Goal: Information Seeking & Learning: Learn about a topic

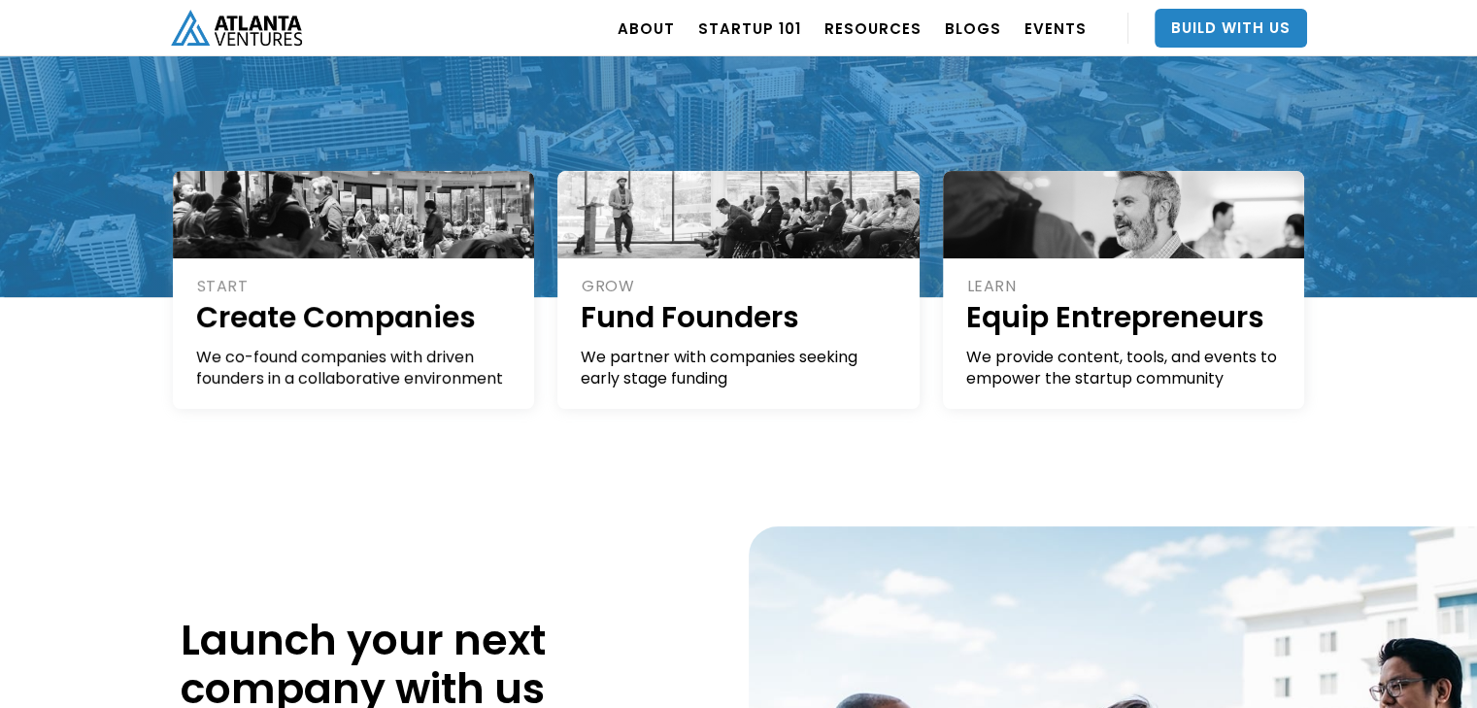
scroll to position [362, 0]
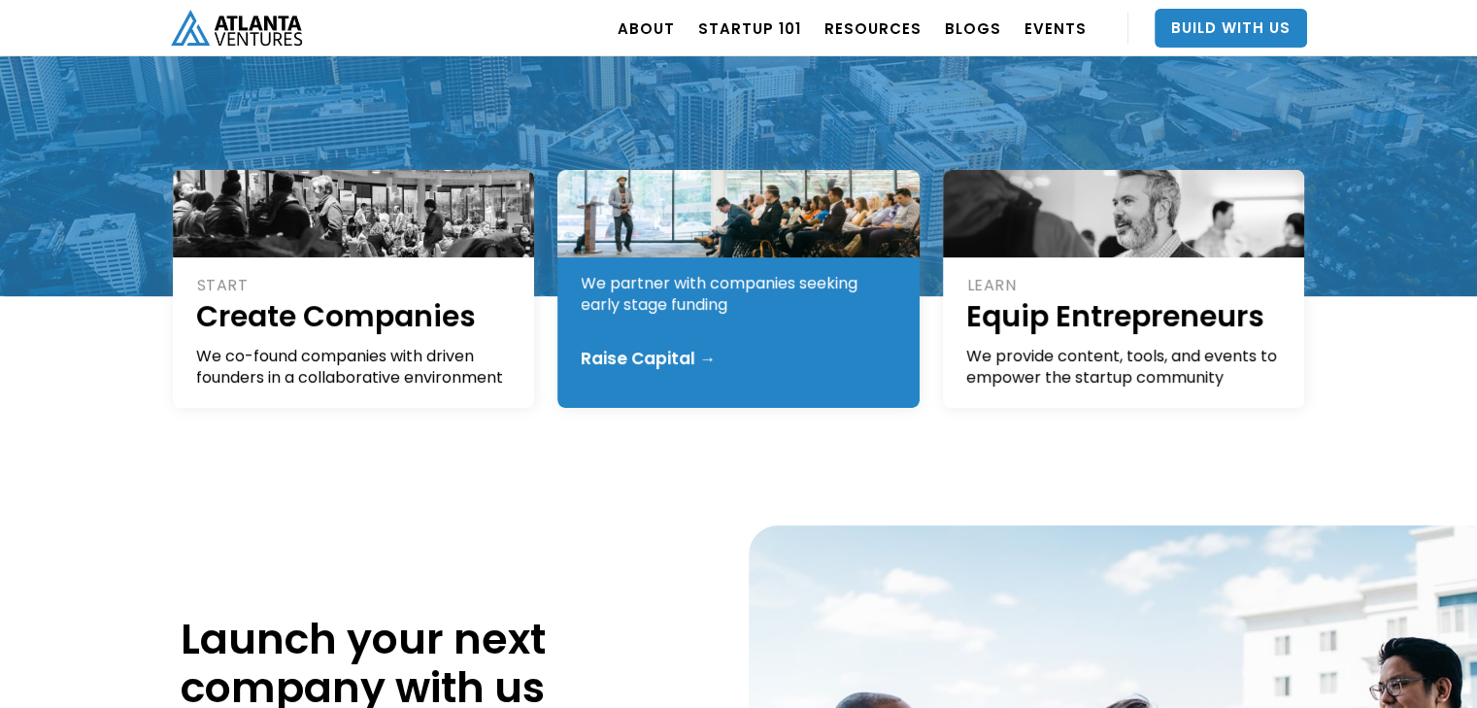
click at [787, 370] on div "GROW Fund Founders We partner with companies seeking early stage funding Raise …" at bounding box center [738, 289] width 362 height 238
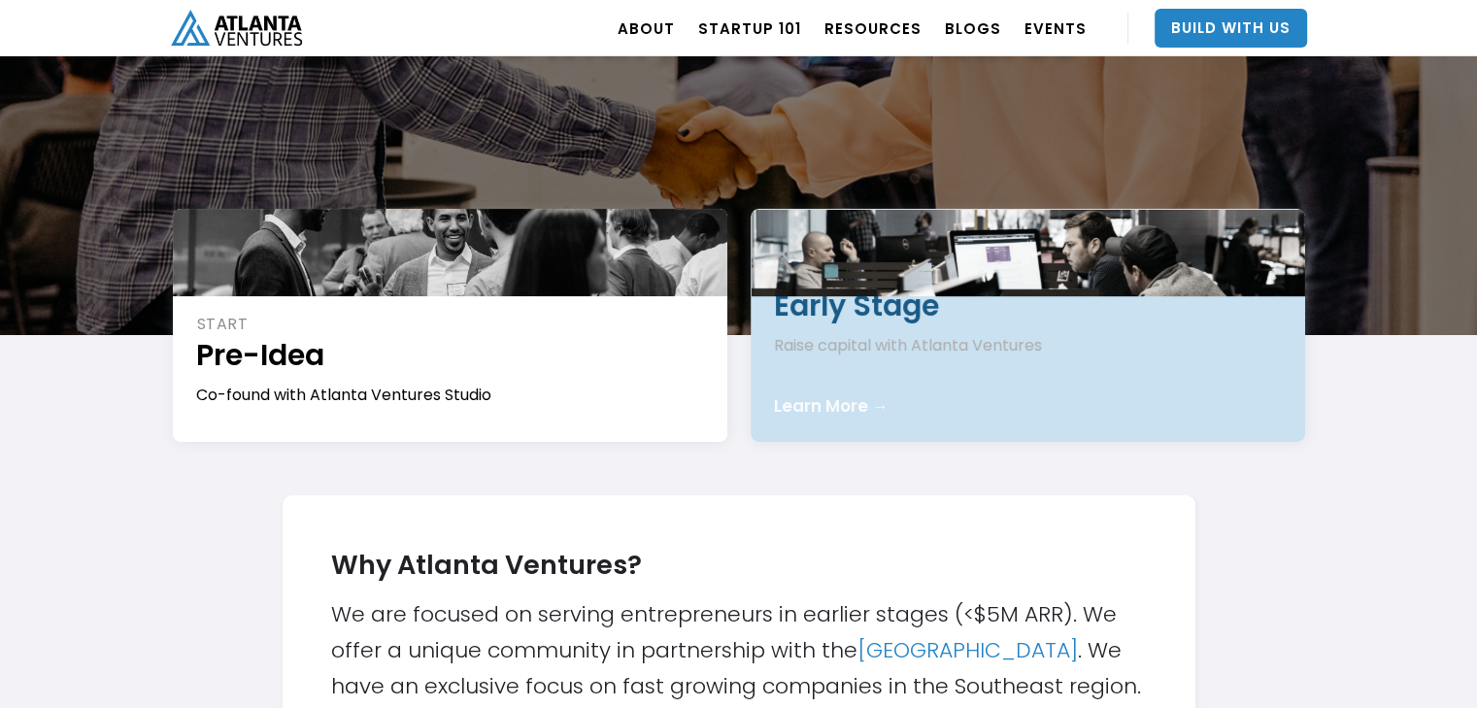
scroll to position [220, 0]
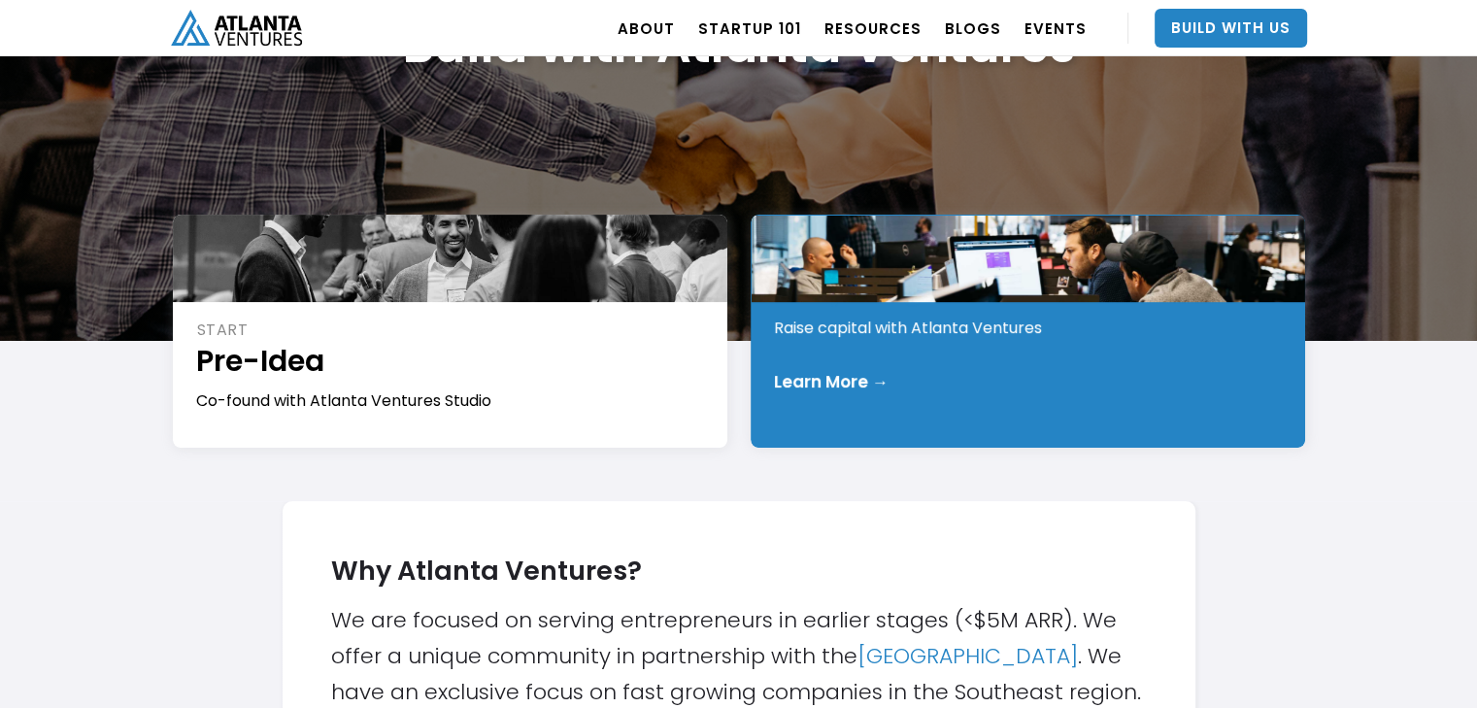
click at [890, 341] on div "INVEST Early Stage Raise capital with Atlanta Ventures Learn More →" at bounding box center [1028, 331] width 555 height 233
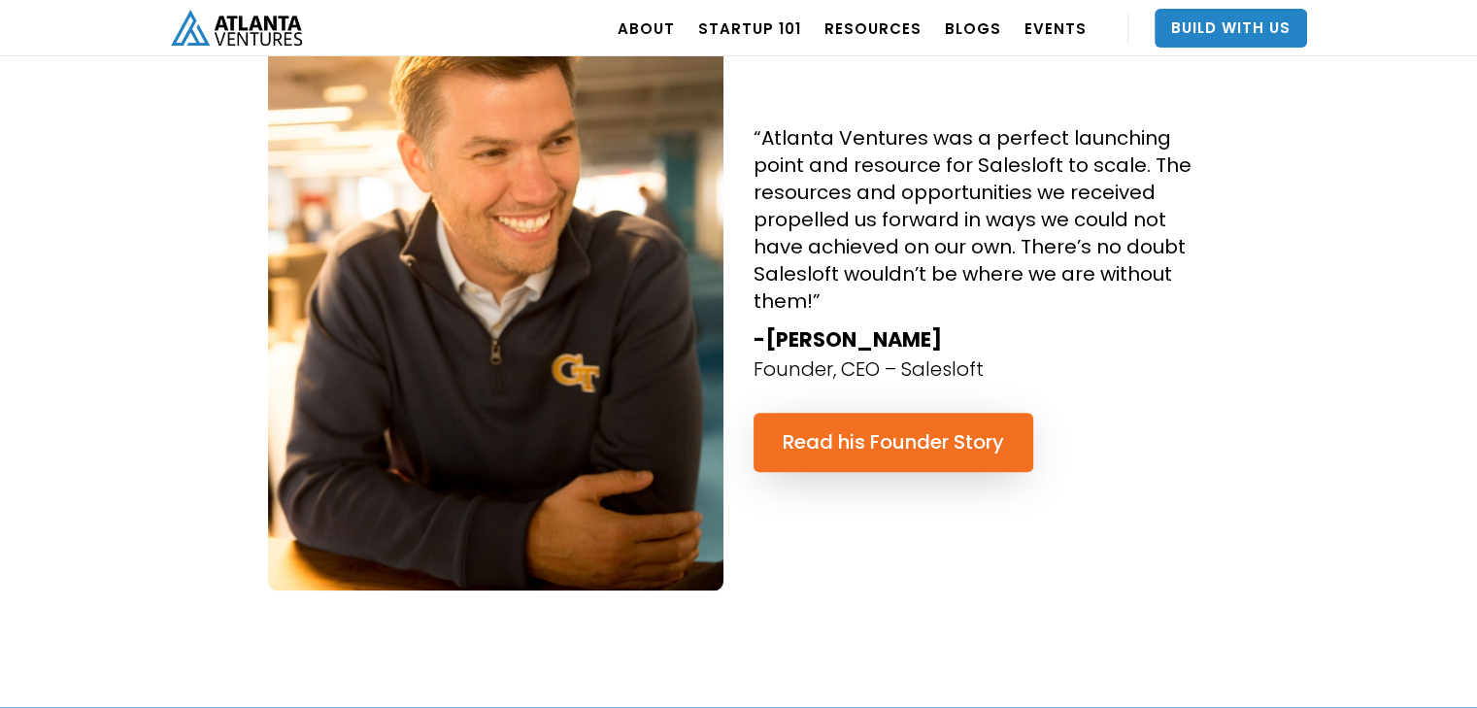
scroll to position [2016, 0]
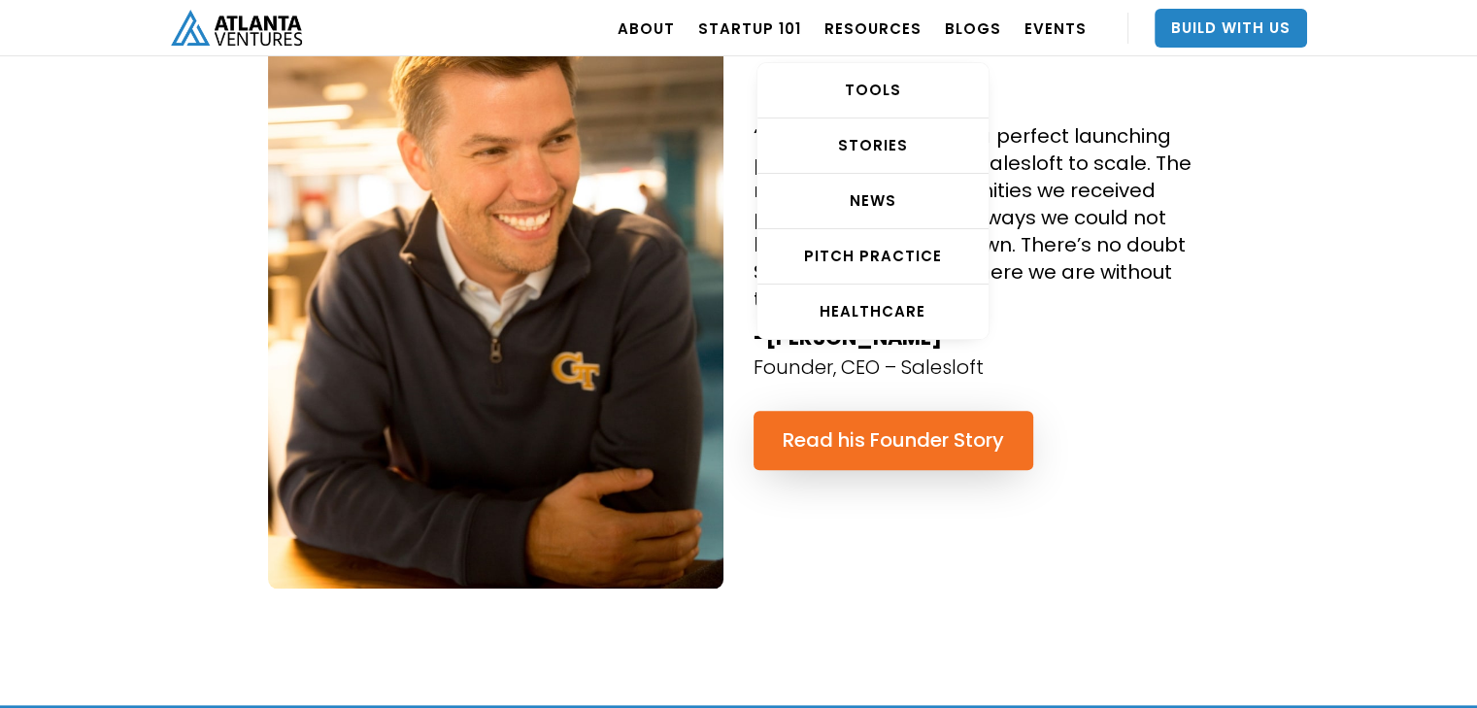
click at [882, 158] on link "STORIES" at bounding box center [873, 145] width 231 height 55
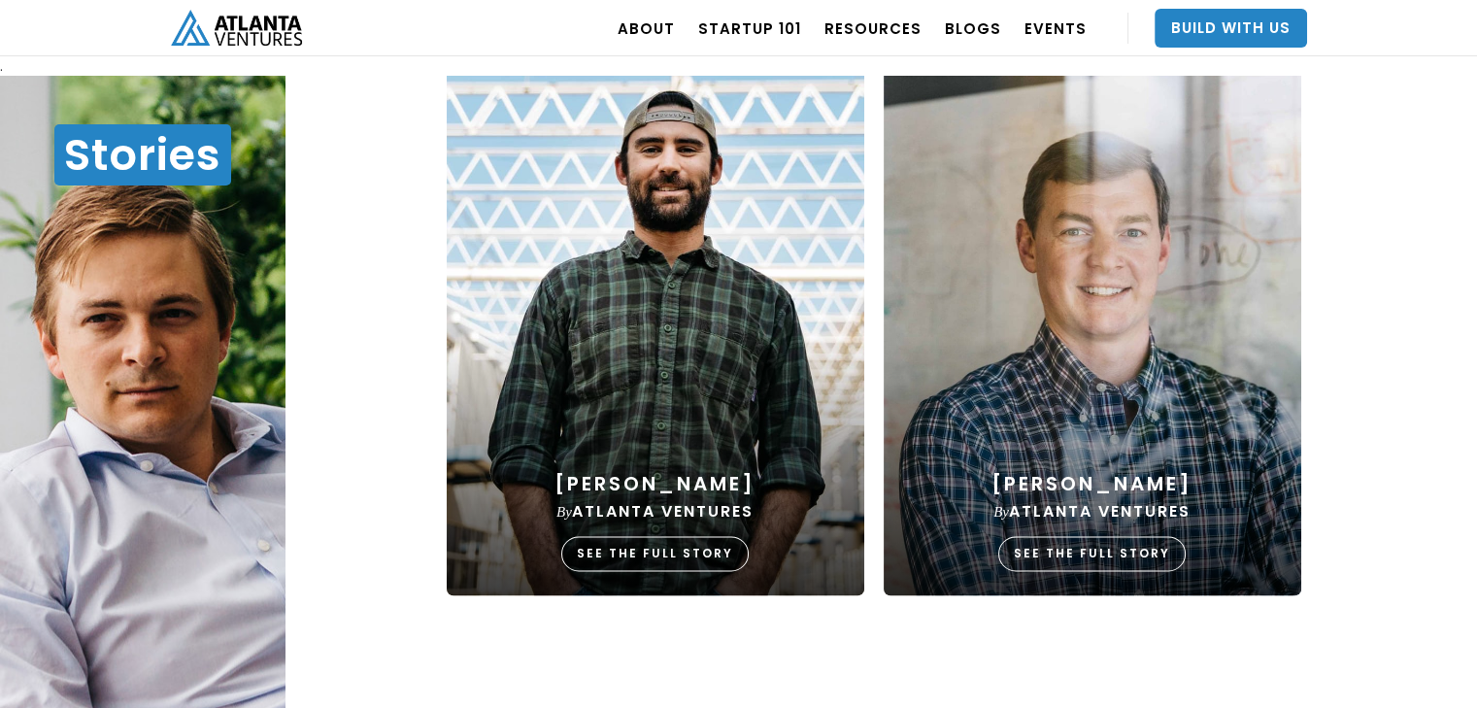
scroll to position [2399, 0]
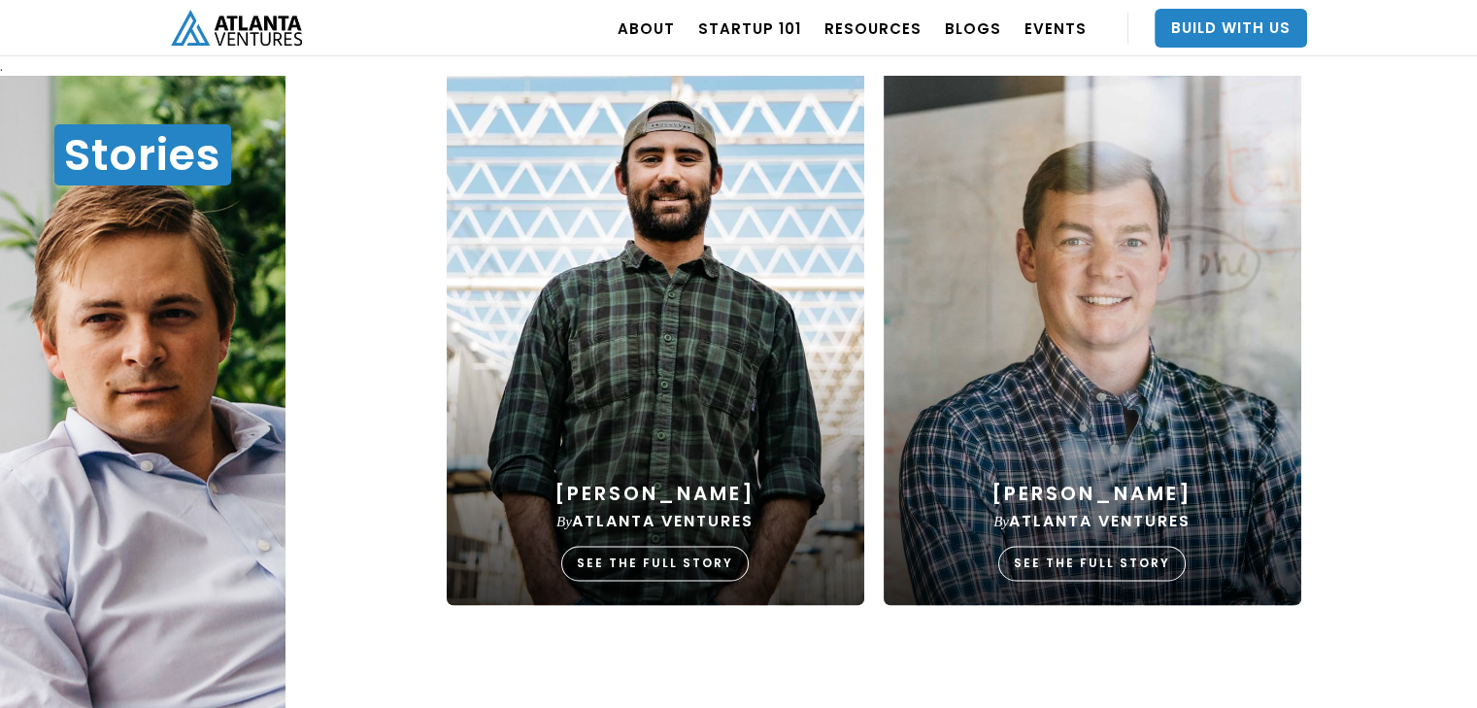
click at [783, 28] on link "Startup 101" at bounding box center [749, 28] width 103 height 54
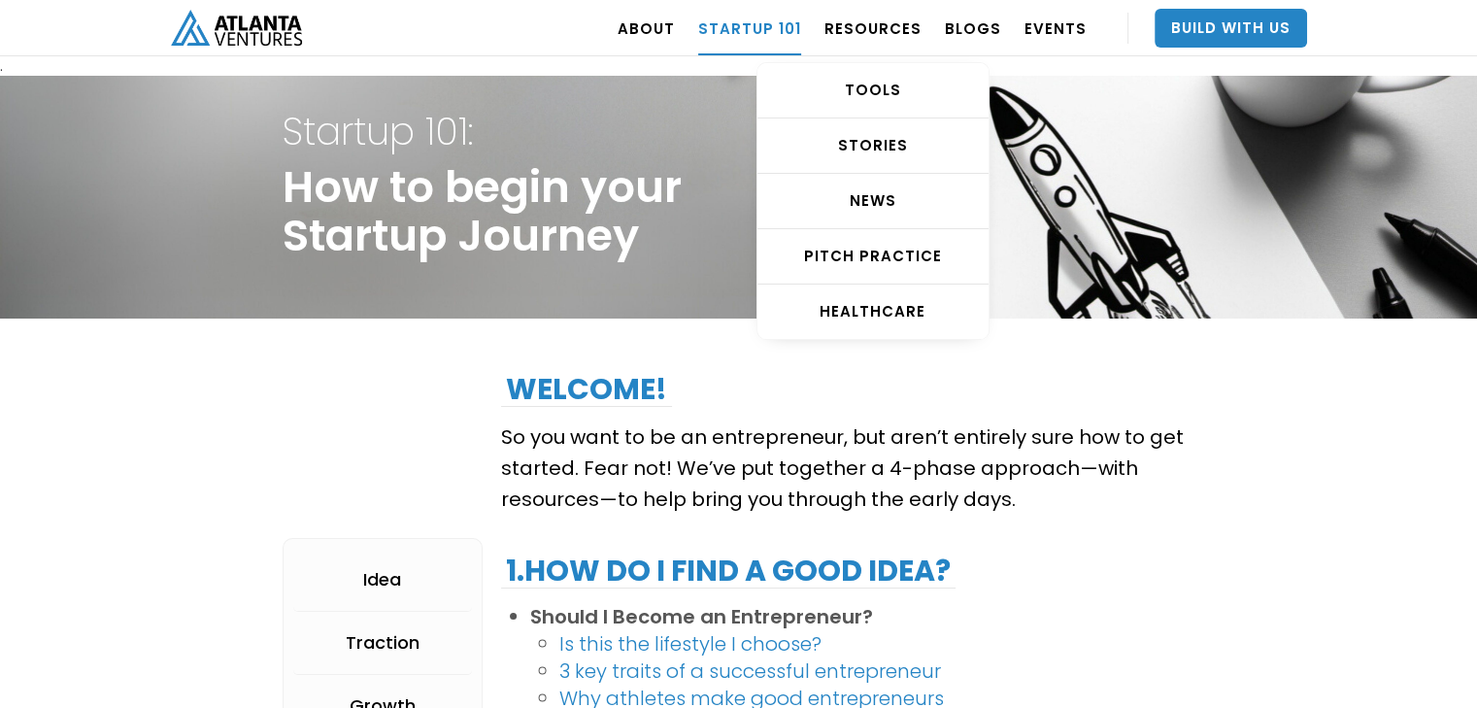
click at [920, 111] on link "TOOLS" at bounding box center [873, 90] width 231 height 55
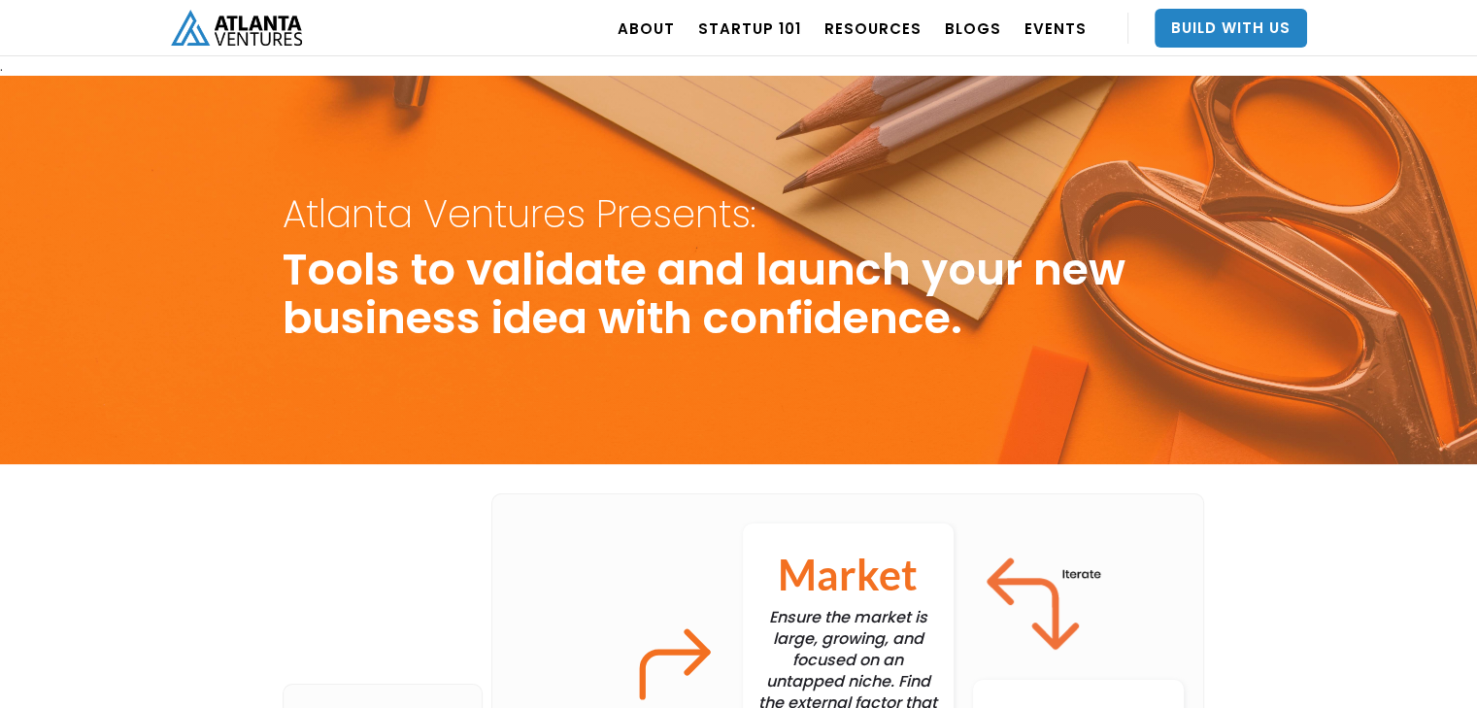
click at [713, 366] on div "Atlanta Ventures Presents: Tools to validate and launch your new business idea …" at bounding box center [738, 270] width 1477 height 388
click at [248, 38] on img "home" at bounding box center [236, 28] width 131 height 36
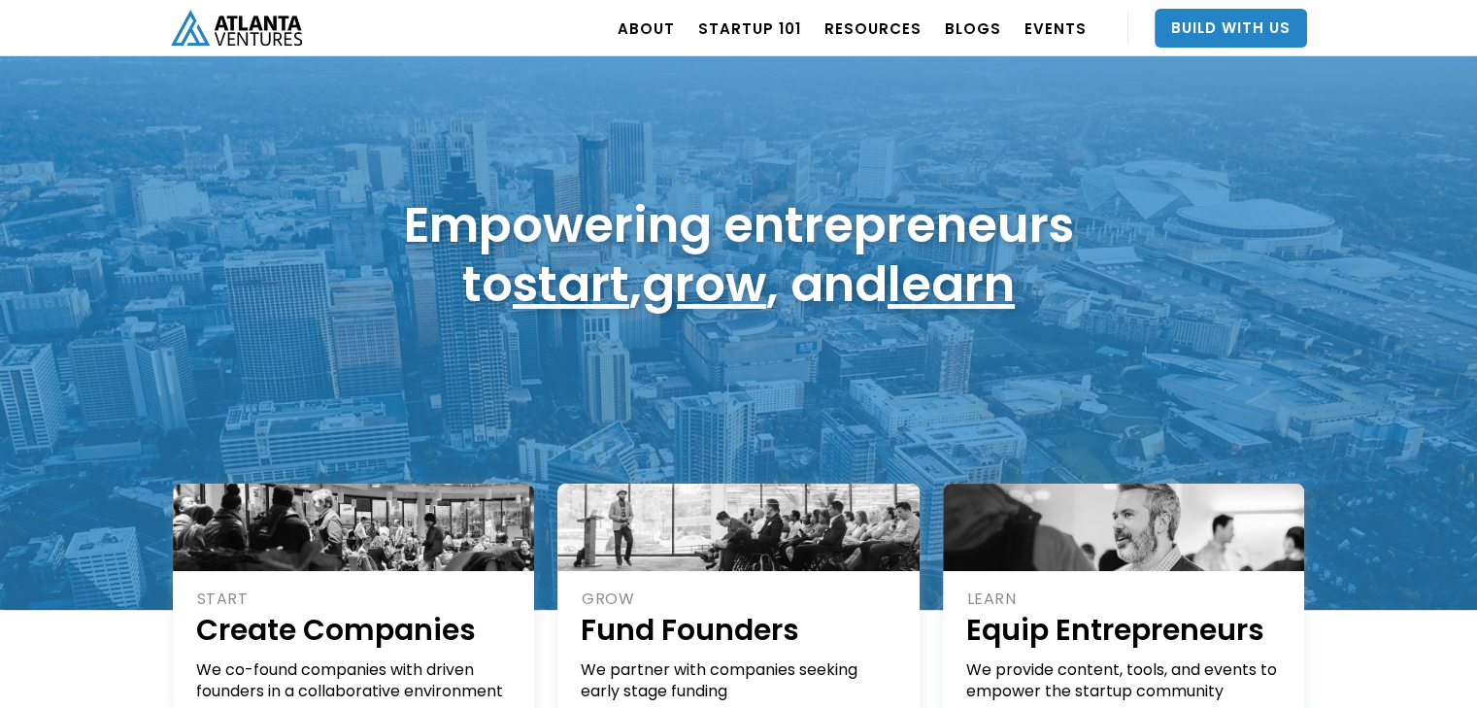
scroll to position [52, 0]
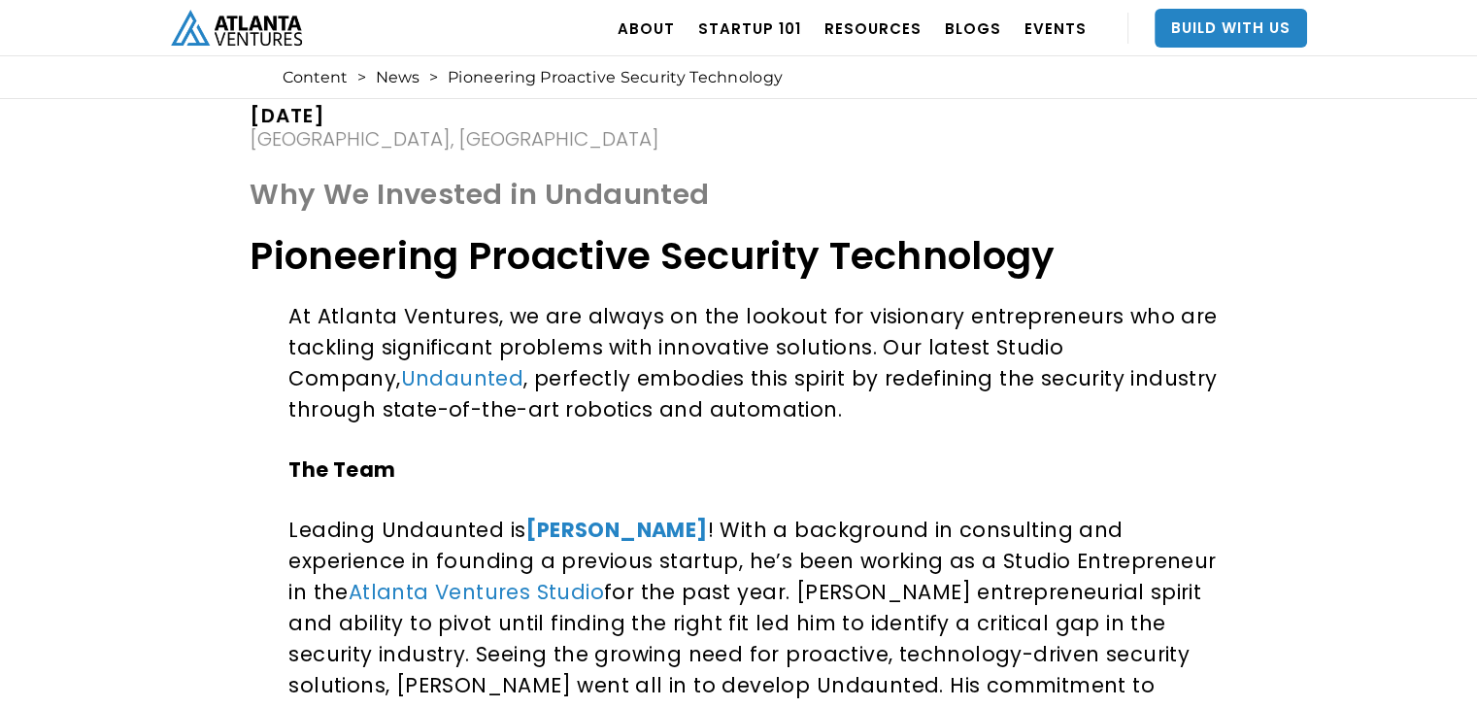
scroll to position [71, 0]
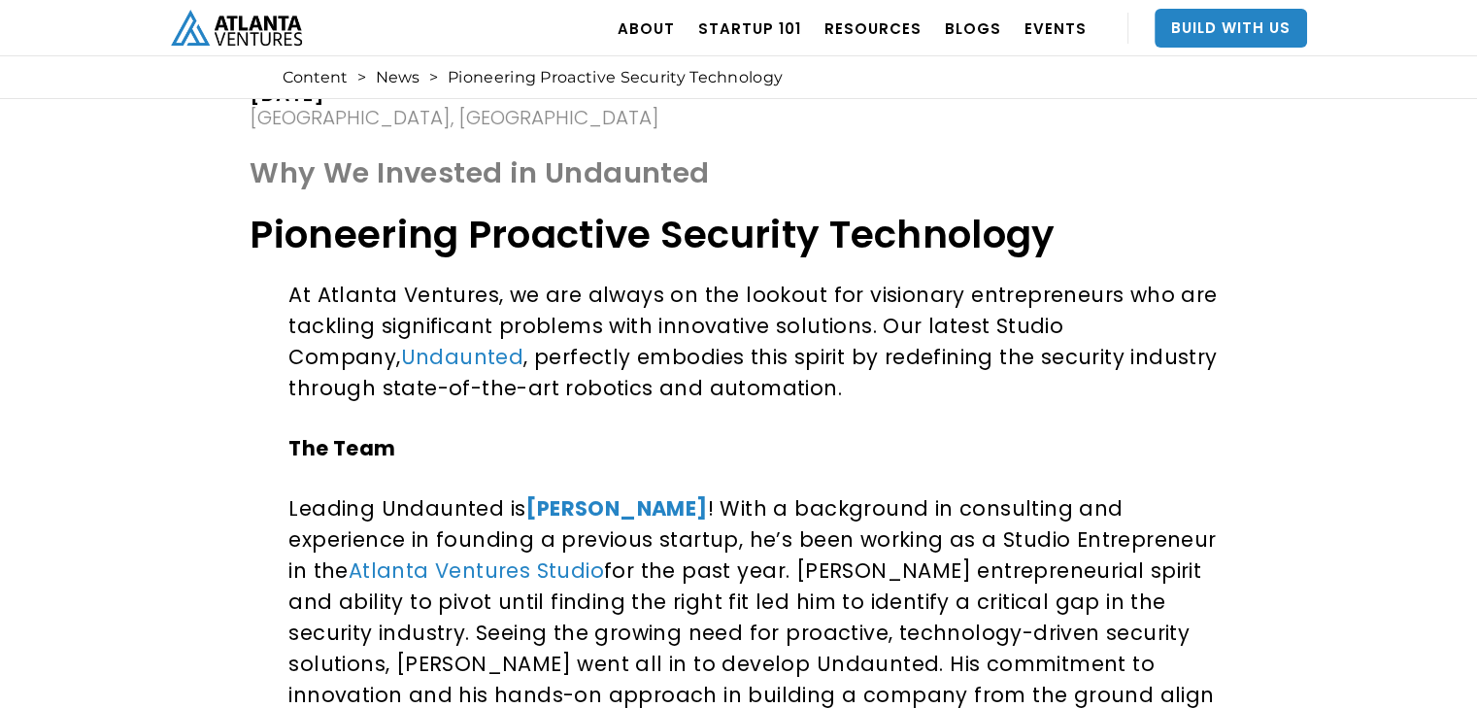
click at [401, 358] on link "Undaunted" at bounding box center [462, 357] width 123 height 28
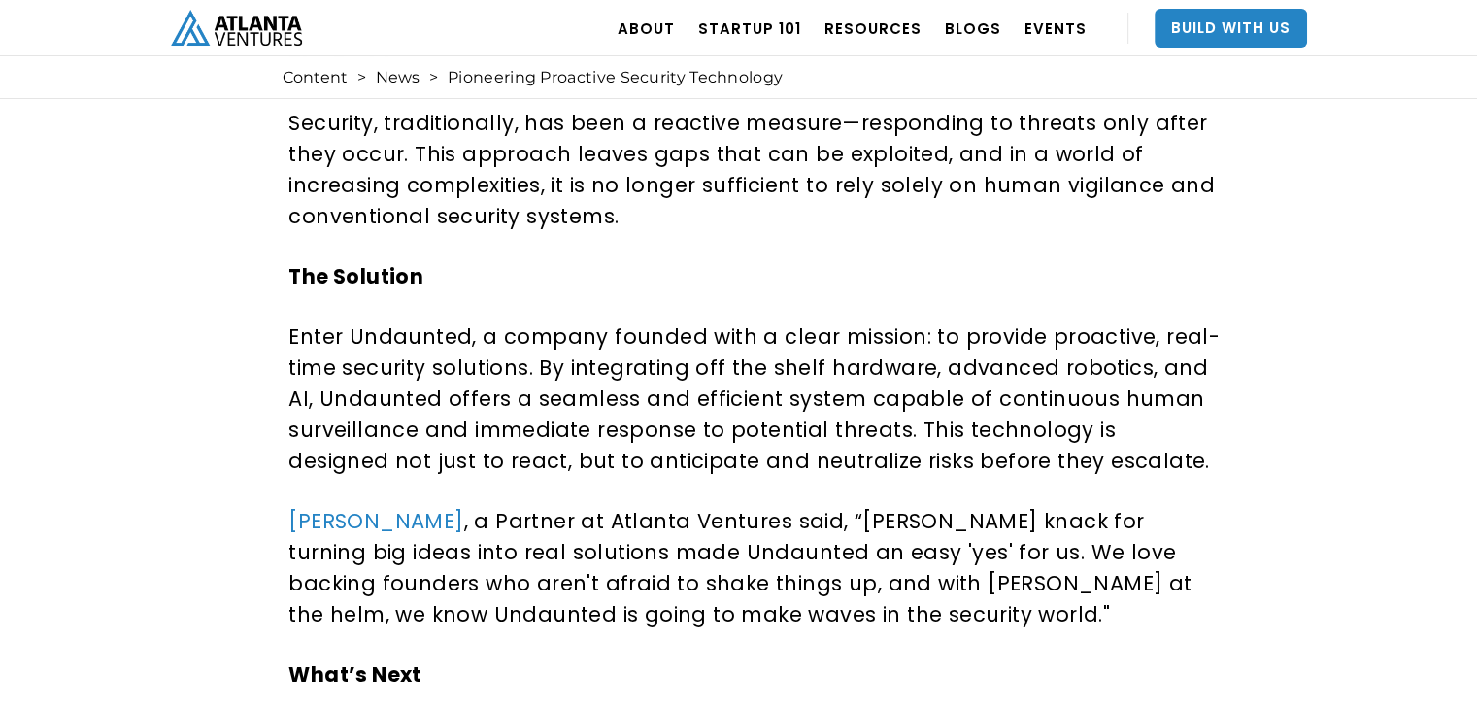
scroll to position [793, 0]
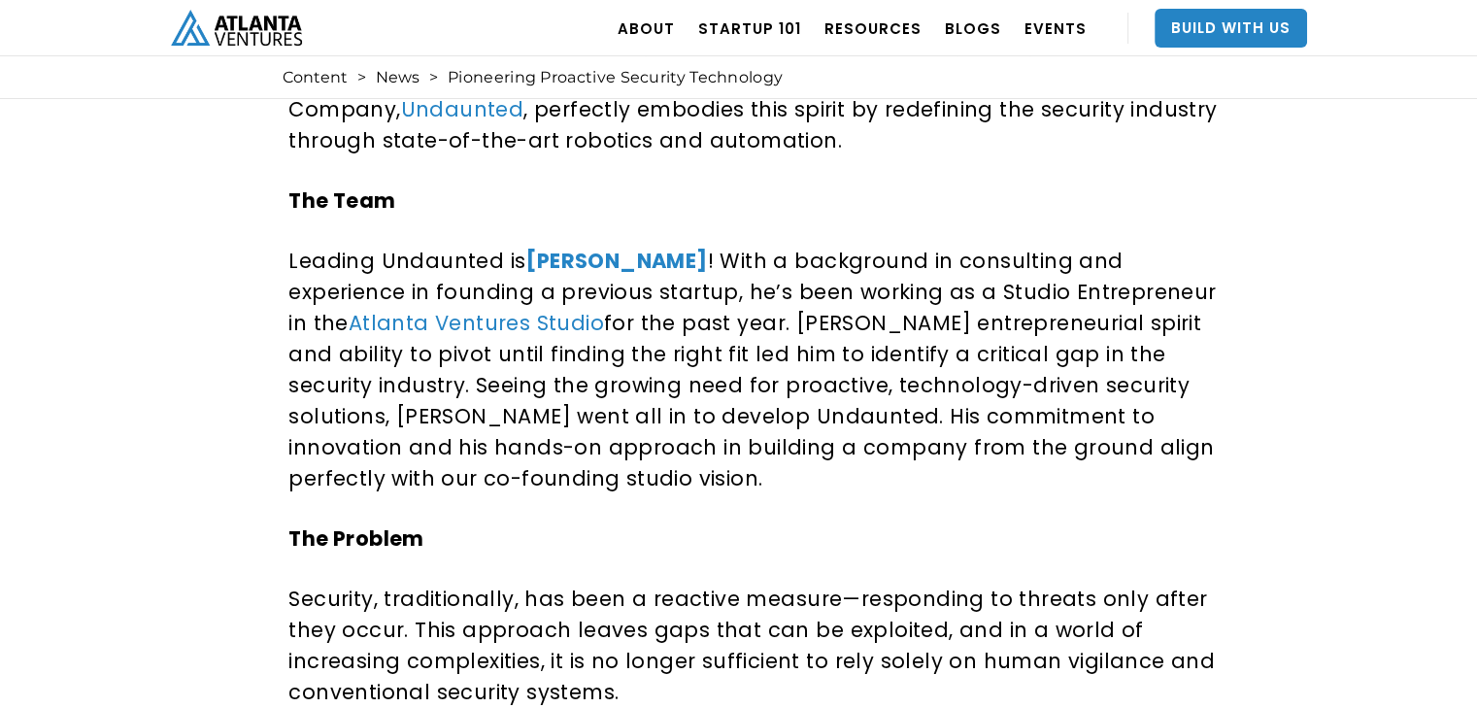
scroll to position [320, 0]
